Goal: Check status: Check status

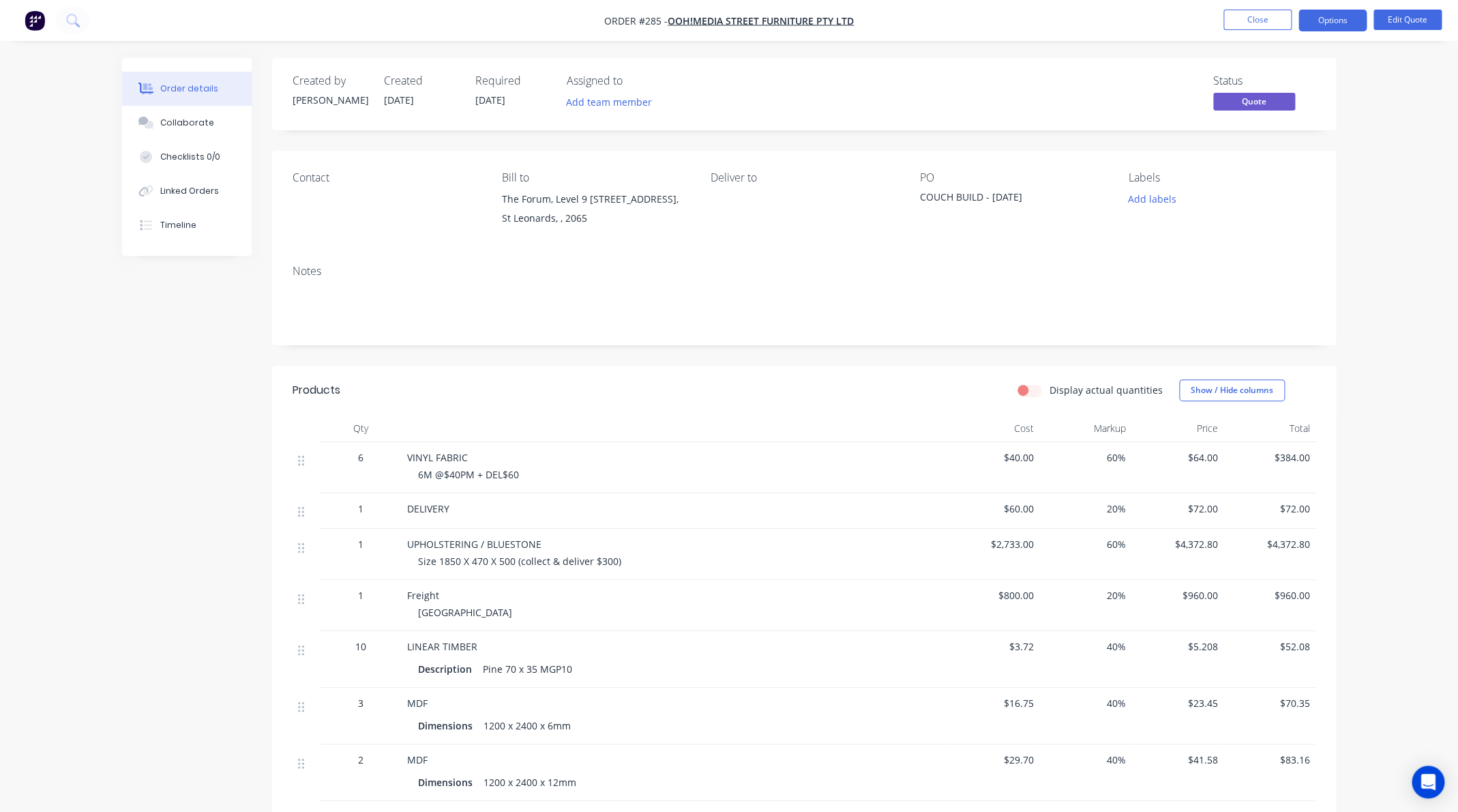
click at [35, 22] on img "button" at bounding box center [34, 20] width 21 height 21
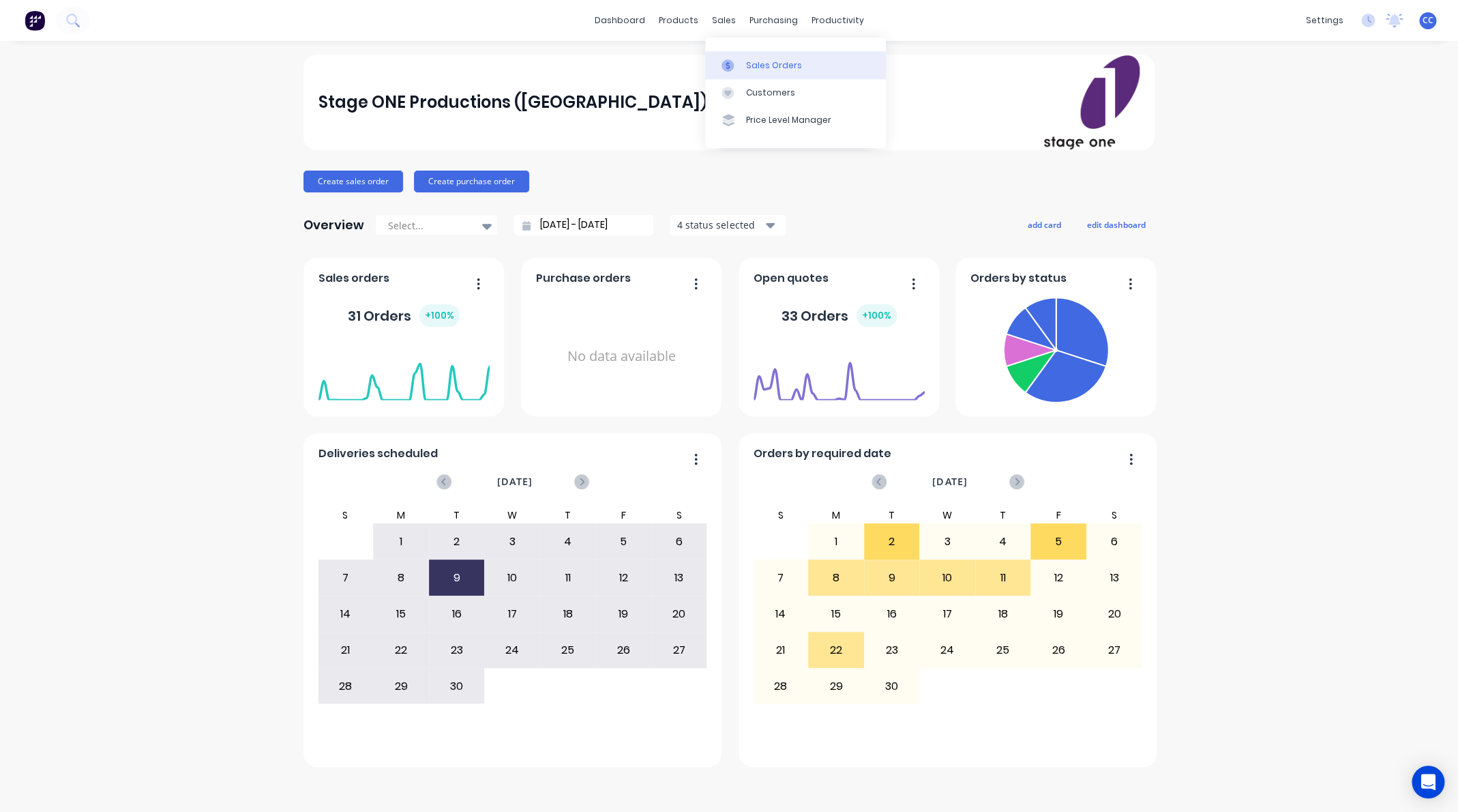
click at [760, 68] on div "Sales Orders" at bounding box center [774, 65] width 56 height 13
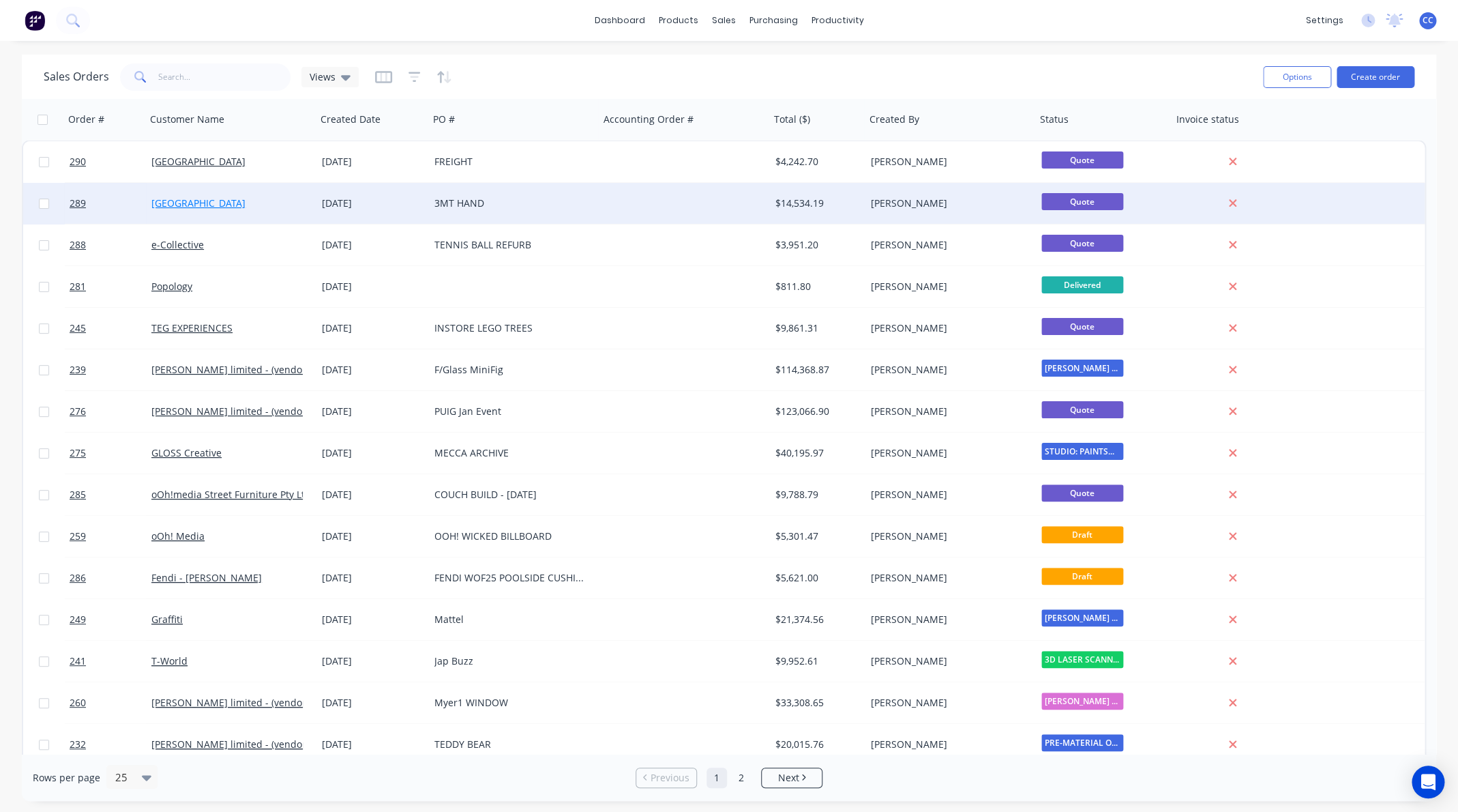
click at [235, 202] on link "[GEOGRAPHIC_DATA]" at bounding box center [198, 202] width 94 height 13
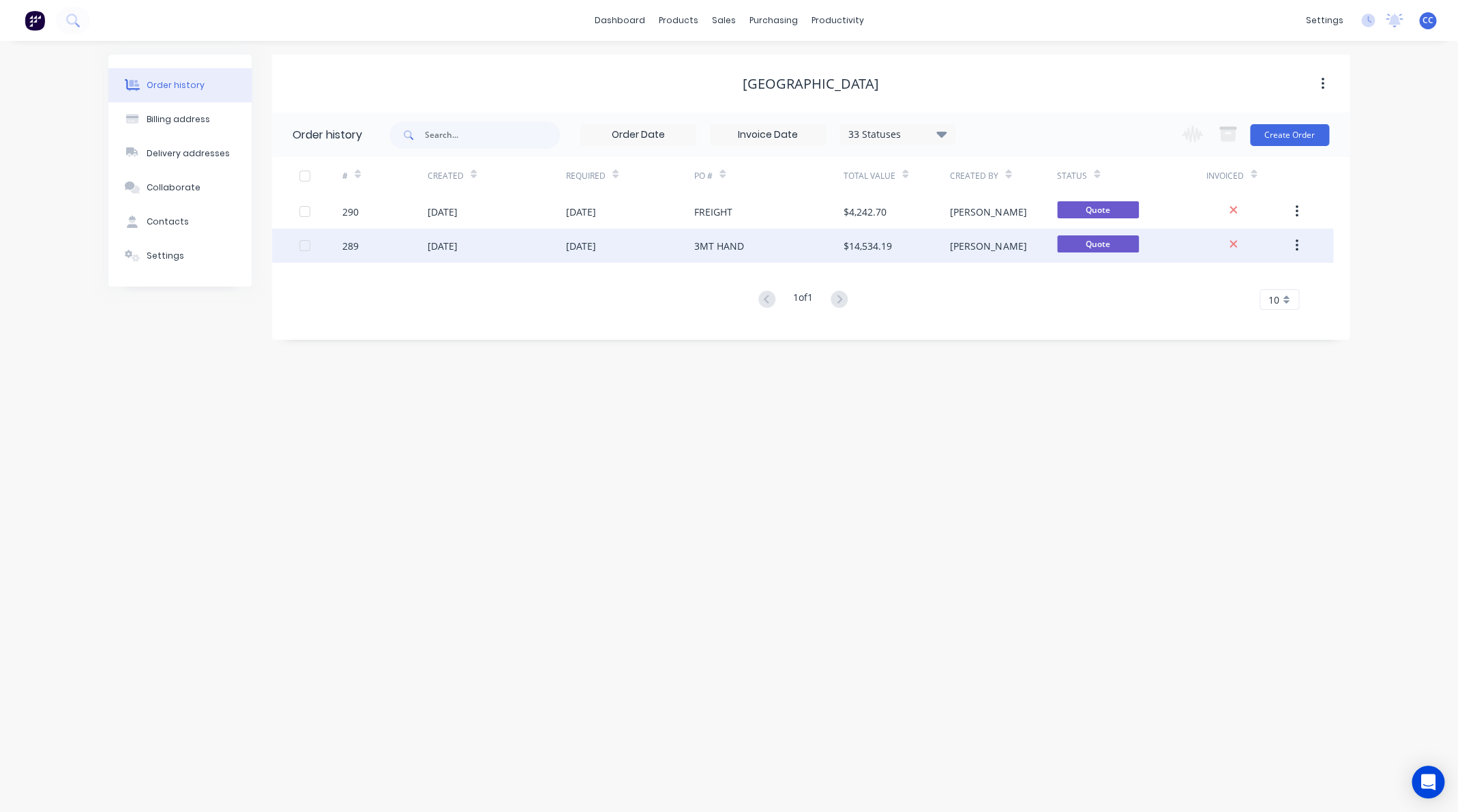
click at [450, 245] on div "[DATE]" at bounding box center [442, 245] width 30 height 15
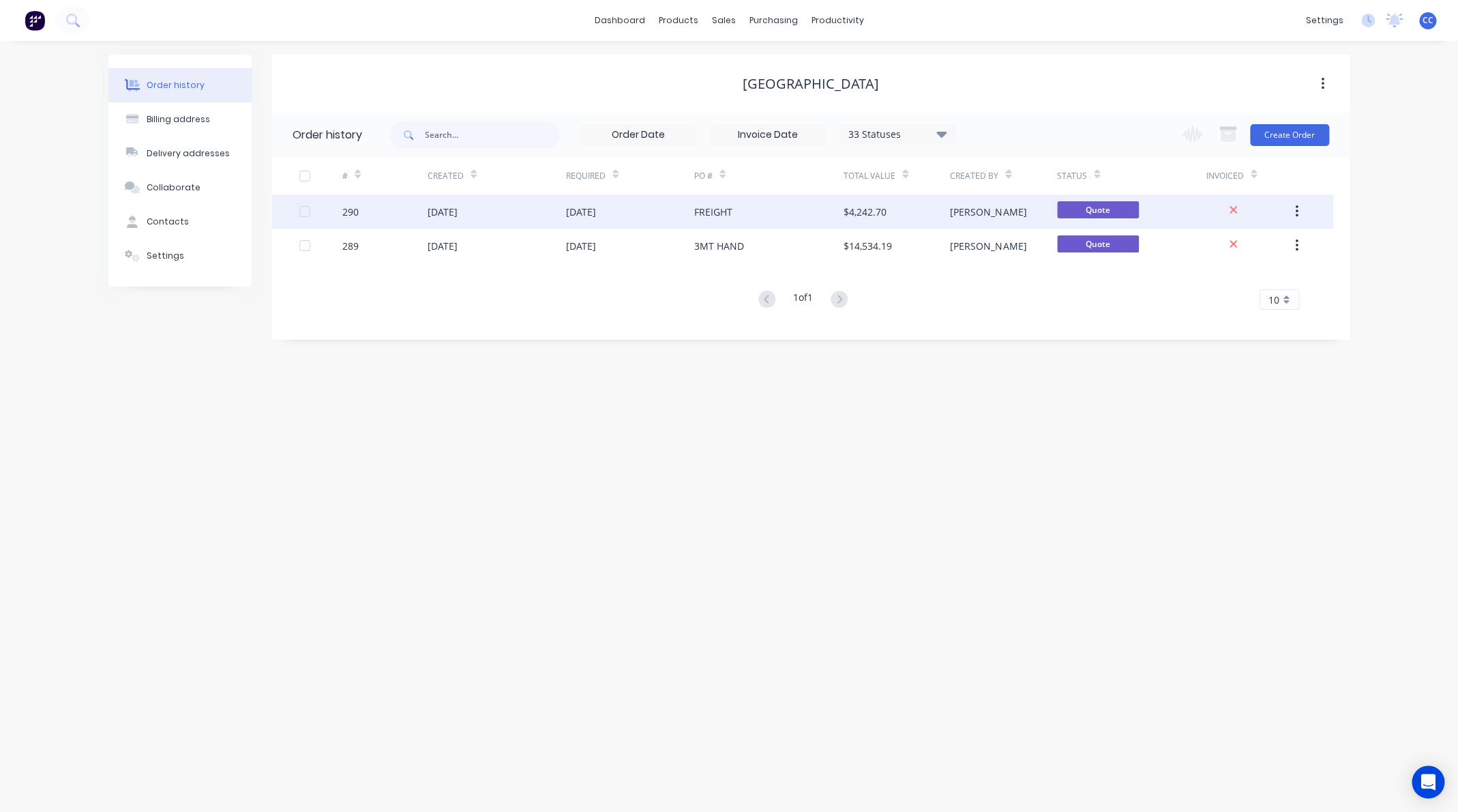
click at [723, 212] on div "FREIGHT" at bounding box center [713, 211] width 38 height 15
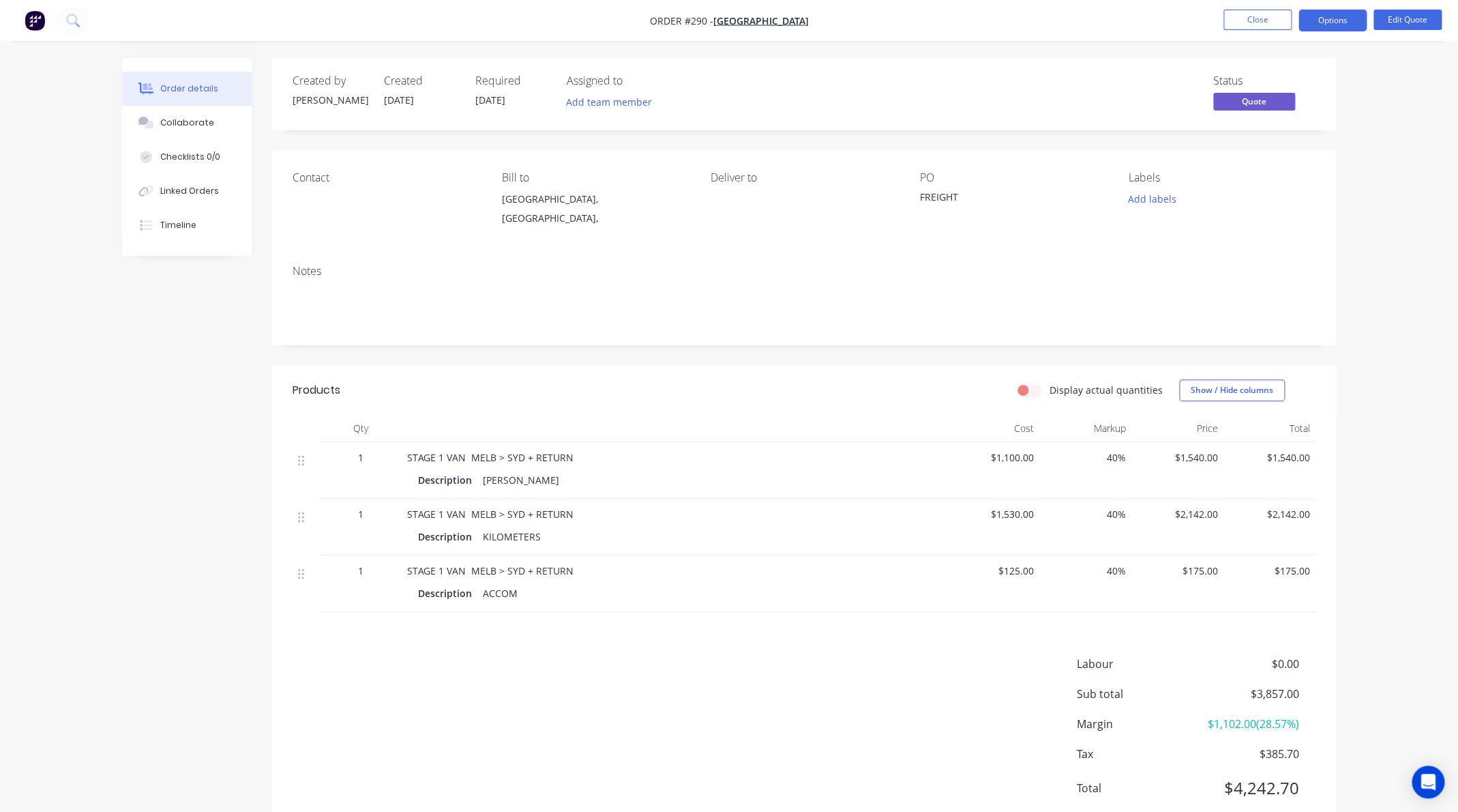
scroll to position [43, 0]
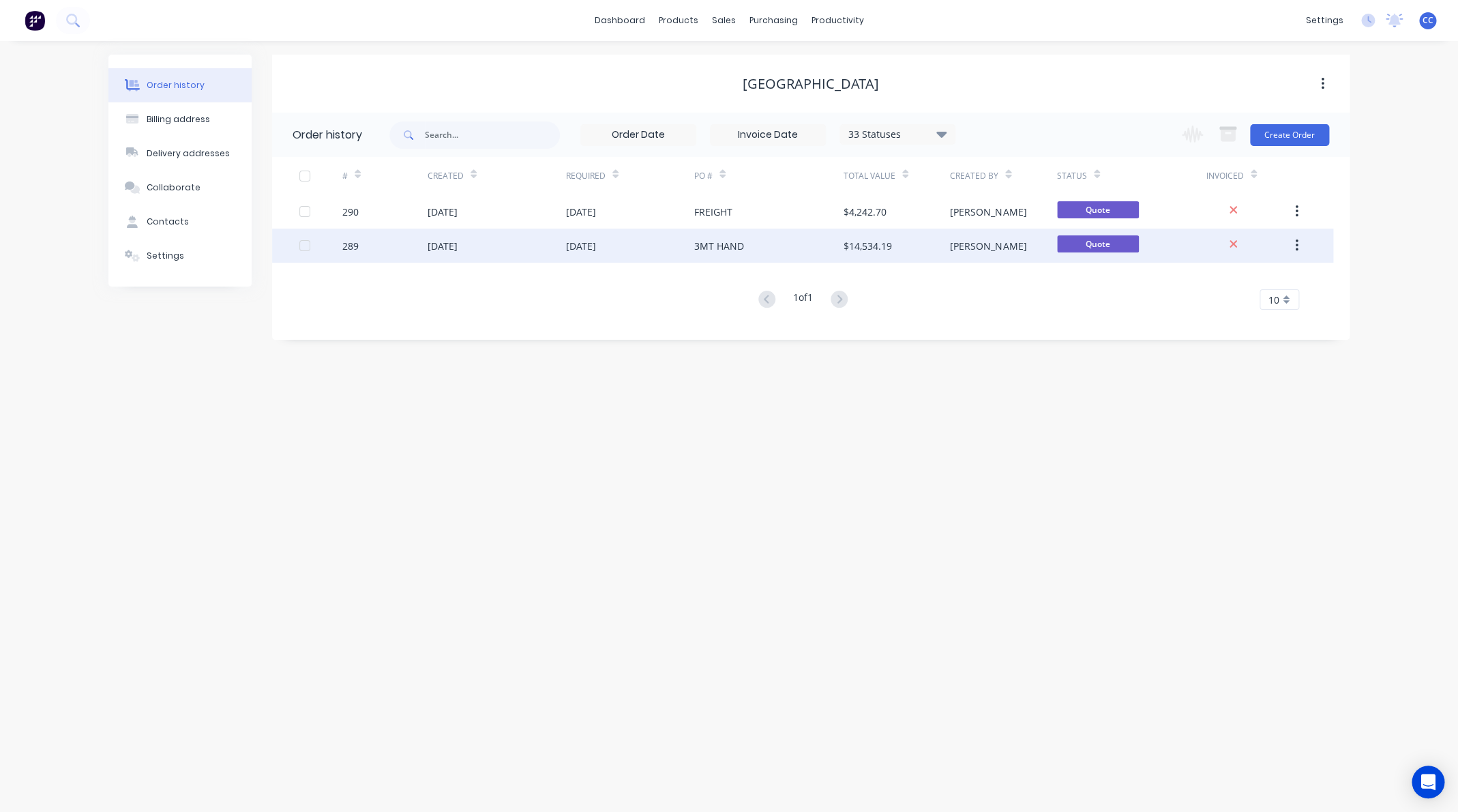
click at [458, 244] on div "[DATE]" at bounding box center [442, 245] width 30 height 15
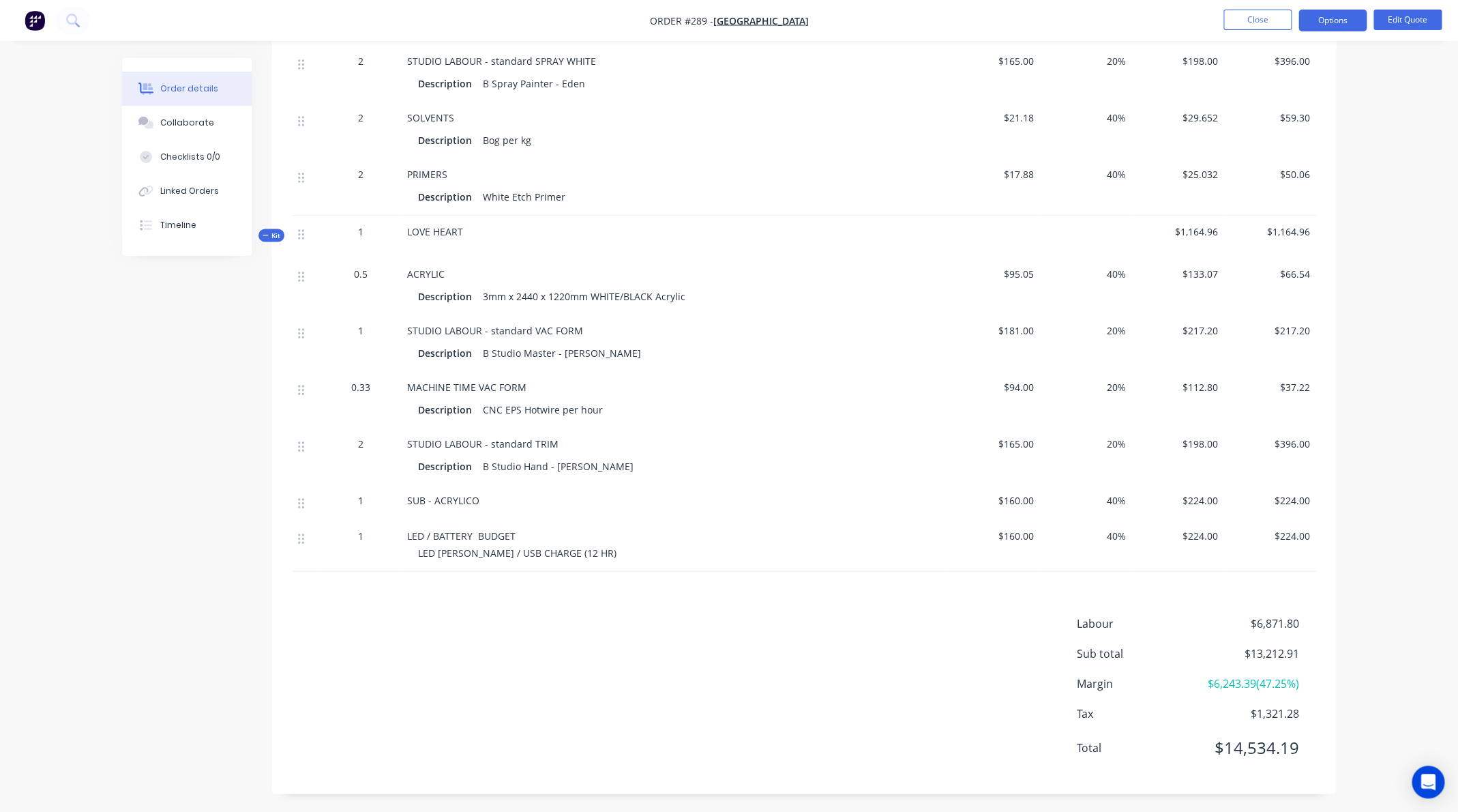
scroll to position [1260, 0]
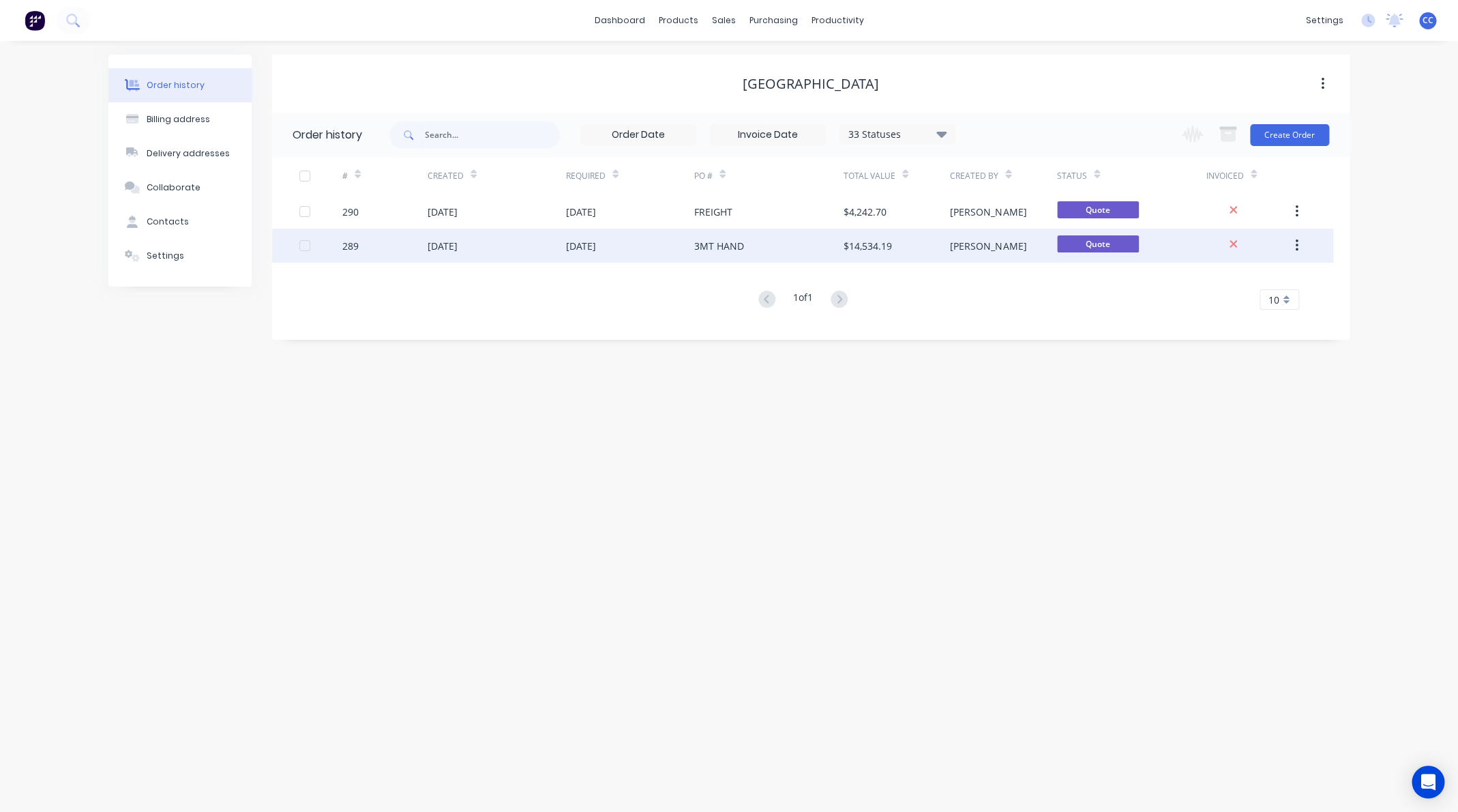
click at [458, 246] on div "[DATE]" at bounding box center [442, 245] width 30 height 15
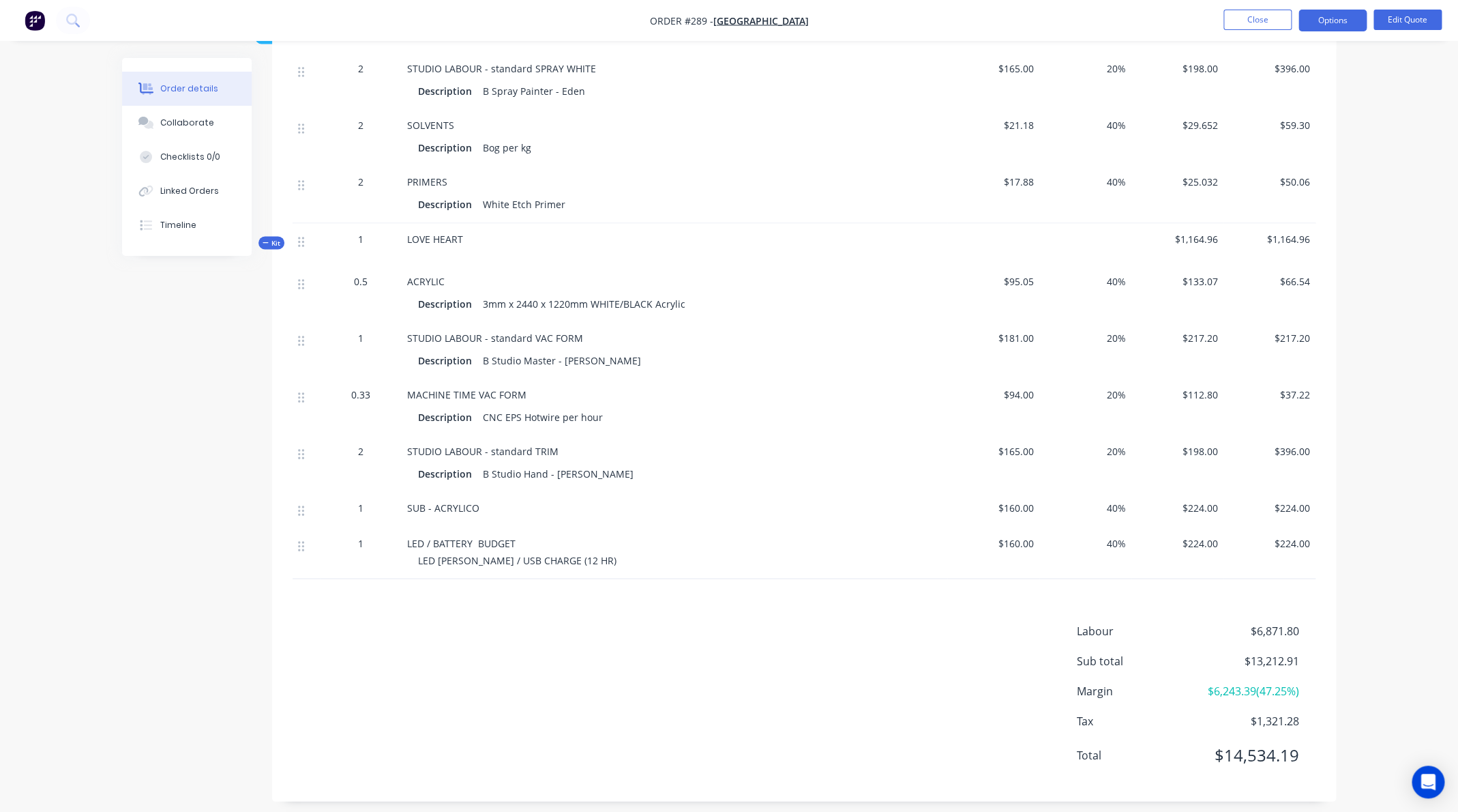
scroll to position [1260, 0]
